Goal: Transaction & Acquisition: Purchase product/service

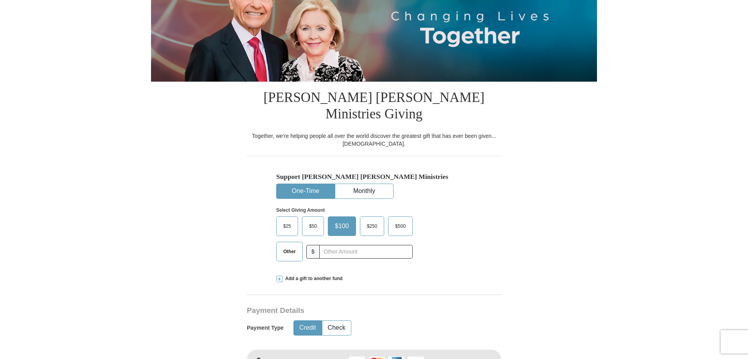
scroll to position [117, 0]
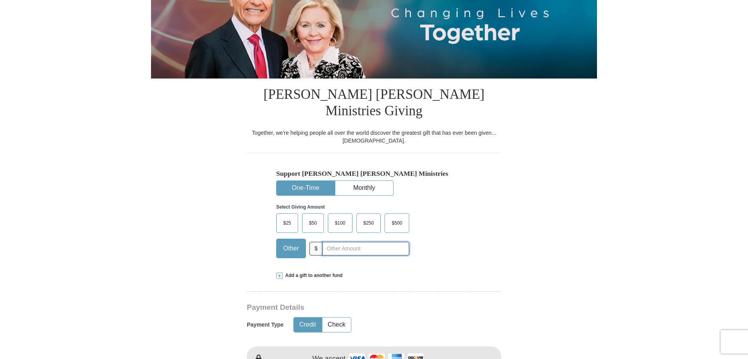
click at [357, 242] on input "text" at bounding box center [365, 249] width 87 height 14
type input "150.00"
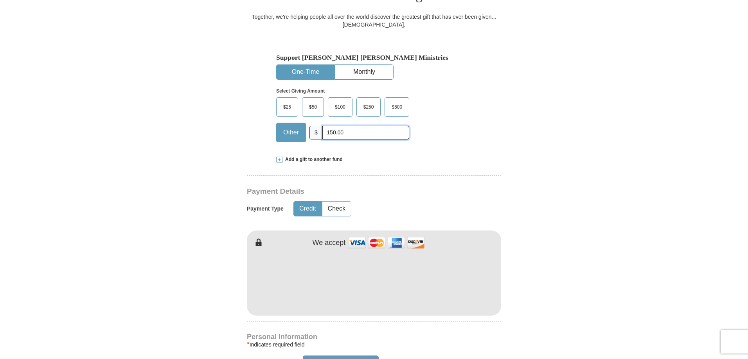
scroll to position [235, 0]
type input "[PERSON_NAME]"
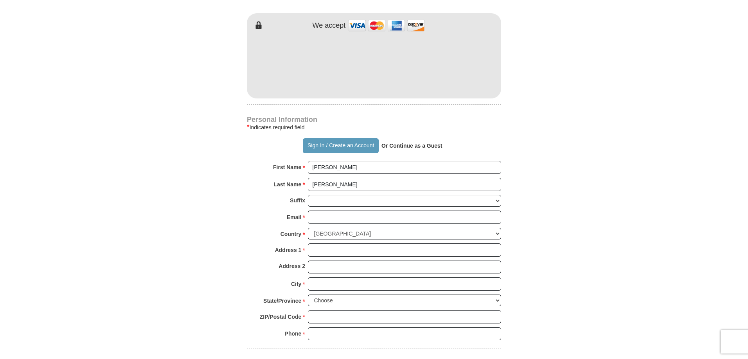
scroll to position [469, 0]
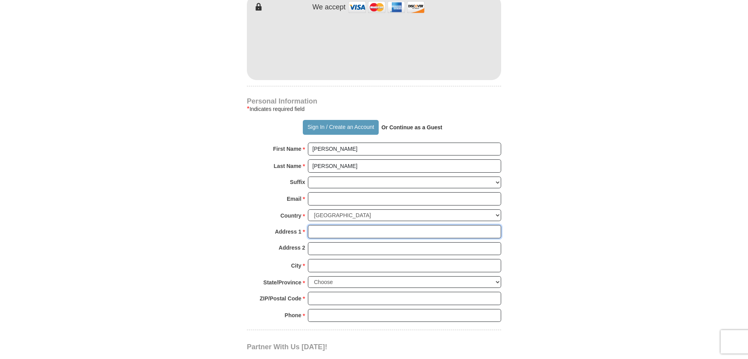
click at [327, 225] on input "Address 1 *" at bounding box center [404, 231] width 193 height 13
type input "[STREET_ADDRESS]"
click at [350, 259] on input "City *" at bounding box center [404, 265] width 193 height 13
type input "Cheyenne"
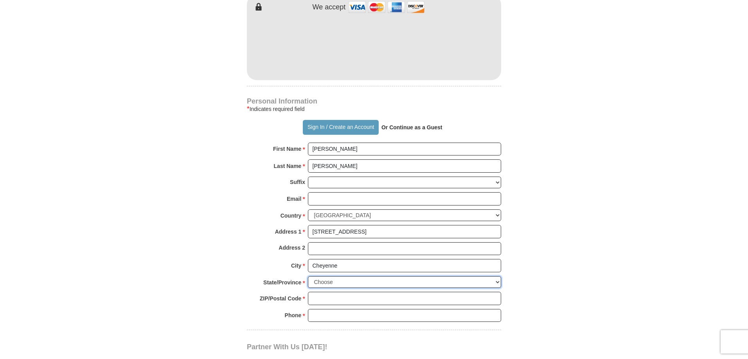
click at [366, 277] on select "Choose [US_STATE] [US_STATE] [US_STATE] [US_STATE] [US_STATE] Armed Forces Amer…" at bounding box center [404, 283] width 193 height 12
select select "WY"
click at [308, 277] on select "Choose [US_STATE] [US_STATE] [US_STATE] [US_STATE] [US_STATE] Armed Forces Amer…" at bounding box center [404, 283] width 193 height 12
click at [628, 282] on body "Sign In Already have an account? Sign in for faster giving. Don't have an accou…" at bounding box center [374, 291] width 748 height 1520
click at [334, 292] on input "ZIP/Postal Code *" at bounding box center [404, 298] width 193 height 13
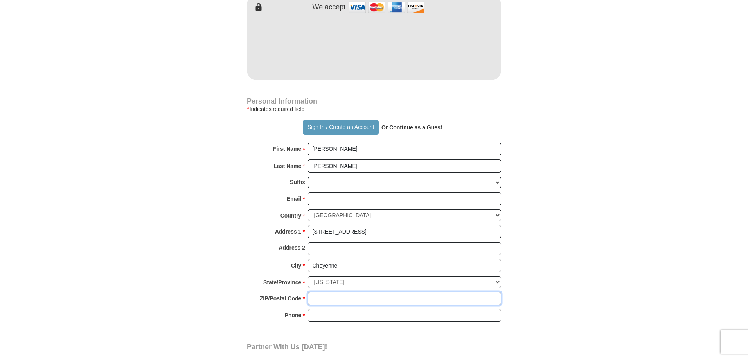
type input "82009"
click at [354, 309] on input "Phone * *" at bounding box center [404, 315] width 193 height 13
type input "[PHONE_NUMBER]"
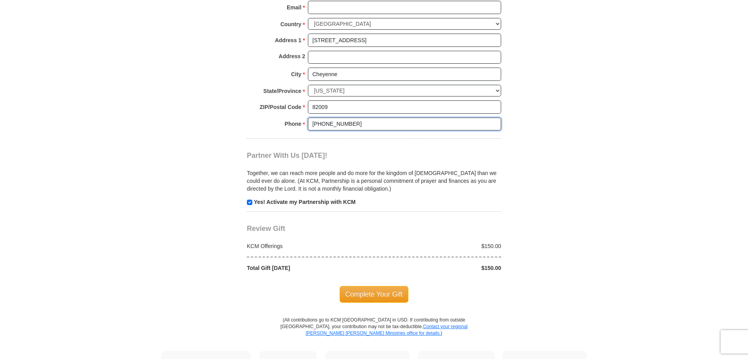
scroll to position [665, 0]
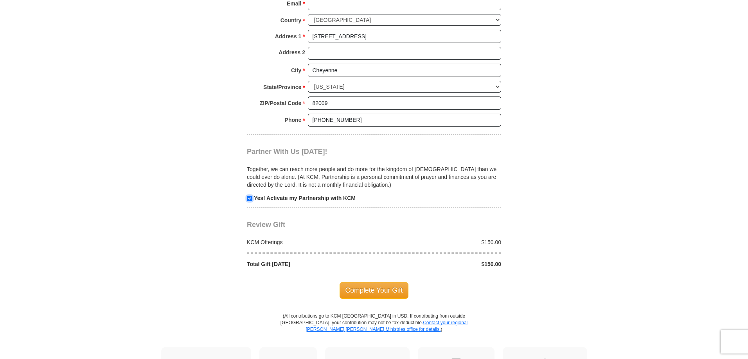
click at [250, 196] on input "checkbox" at bounding box center [249, 198] width 5 height 5
checkbox input "false"
click at [370, 282] on span "Complete Your Gift" at bounding box center [373, 290] width 69 height 16
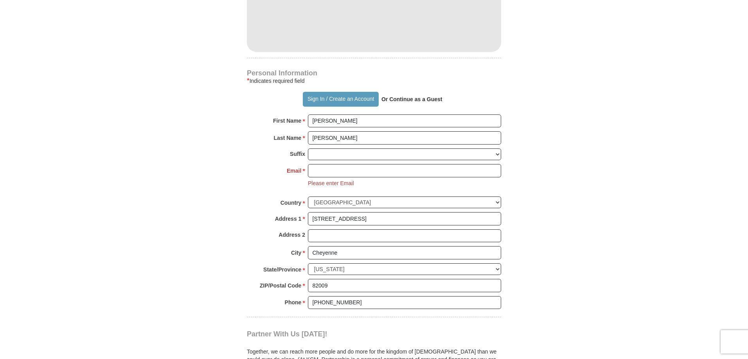
scroll to position [483, 0]
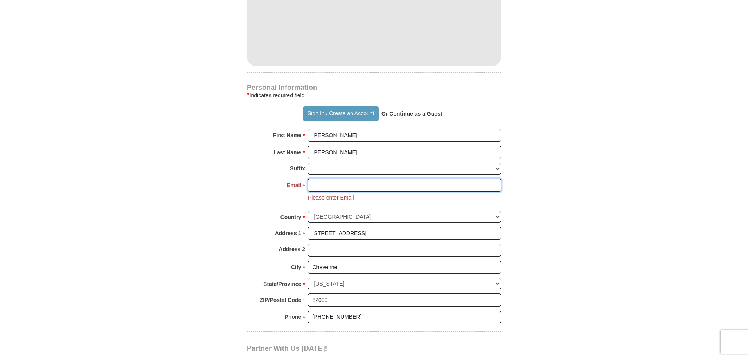
click at [331, 179] on input "Email *" at bounding box center [404, 185] width 193 height 13
type input "[EMAIL_ADDRESS][DOMAIN_NAME]"
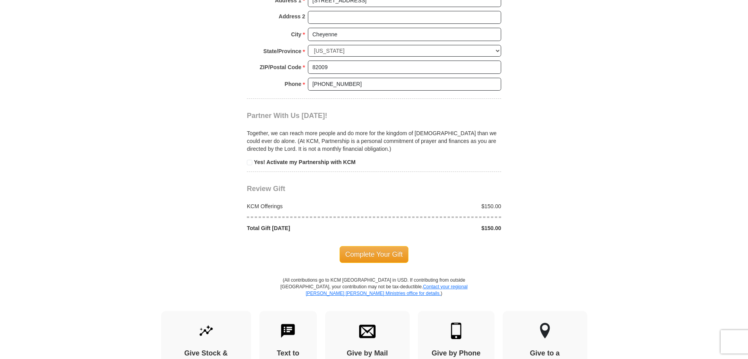
scroll to position [718, 0]
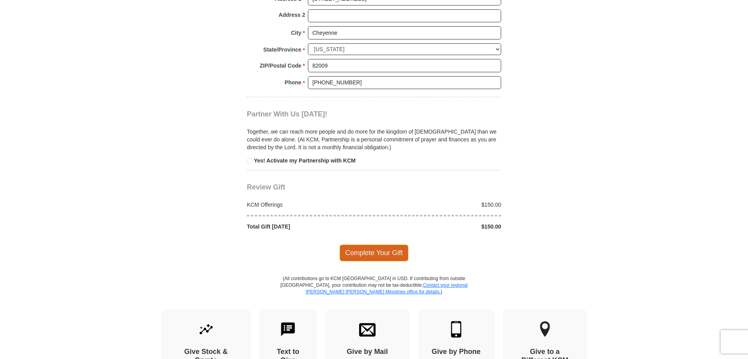
click at [377, 245] on span "Complete Your Gift" at bounding box center [373, 253] width 69 height 16
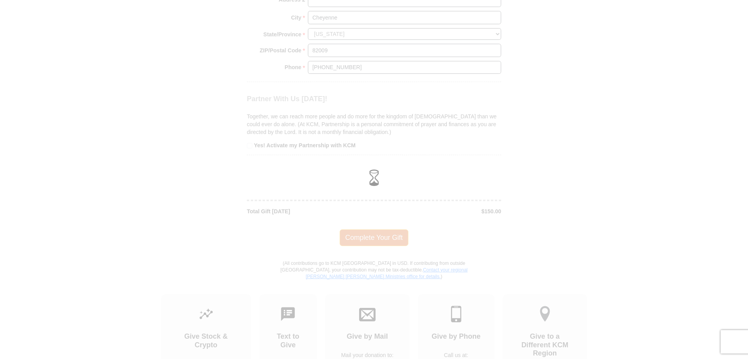
scroll to position [702, 0]
